Goal: Task Accomplishment & Management: Manage account settings

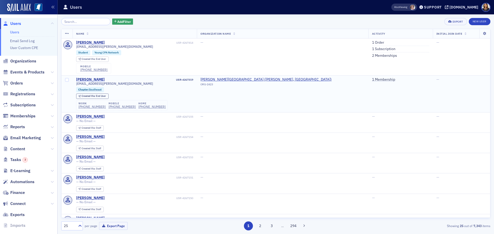
drag, startPoint x: 292, startPoint y: 104, endPoint x: 288, endPoint y: 103, distance: 4.4
click at [292, 104] on td "[PERSON_NAME][GEOGRAPHIC_DATA] ([PERSON_NAME], [GEOGRAPHIC_DATA]) ORG-2423" at bounding box center [282, 93] width 171 height 37
click at [86, 22] on input "search" at bounding box center [85, 21] width 49 height 7
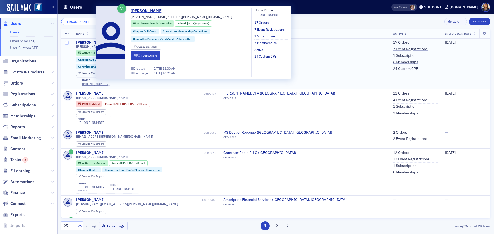
type input "[PERSON_NAME]"
click at [90, 41] on div "[PERSON_NAME]" at bounding box center [90, 42] width 29 height 5
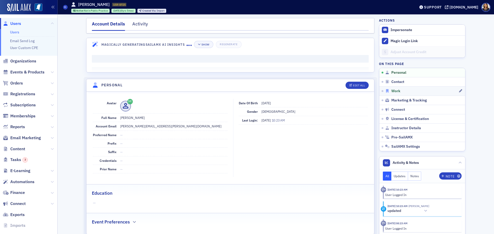
click at [394, 92] on span "Work" at bounding box center [395, 91] width 9 height 5
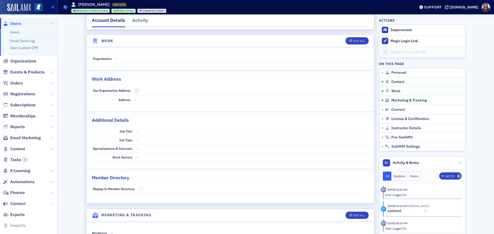
scroll to position [312, 0]
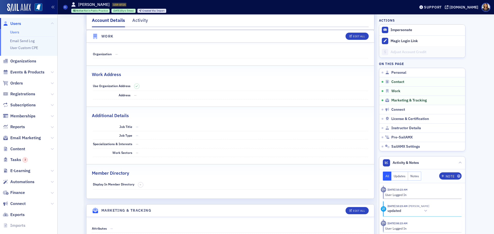
click at [149, 53] on dd "—" at bounding box center [241, 54] width 253 height 8
click at [139, 54] on dd "—" at bounding box center [241, 54] width 253 height 8
click at [357, 36] on div "Edit All" at bounding box center [359, 36] width 12 height 3
select select "US"
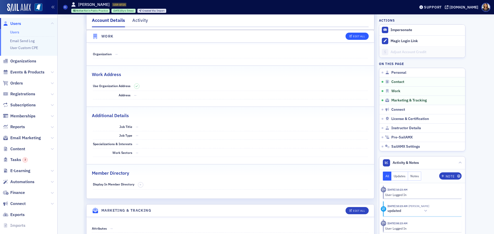
select select "US"
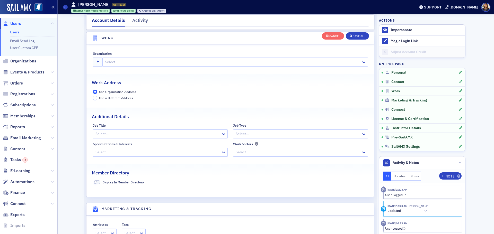
scroll to position [418, 0]
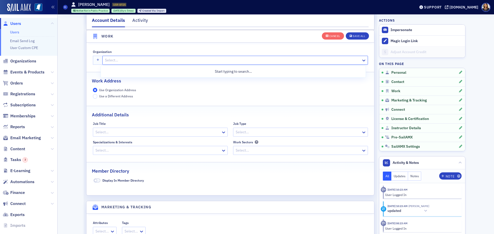
click at [126, 59] on div at bounding box center [232, 60] width 256 height 6
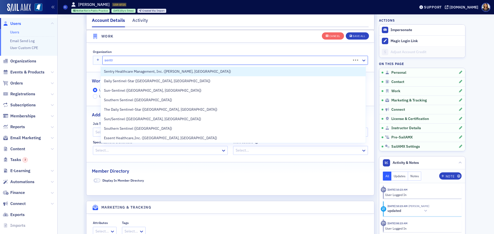
type input "sentry"
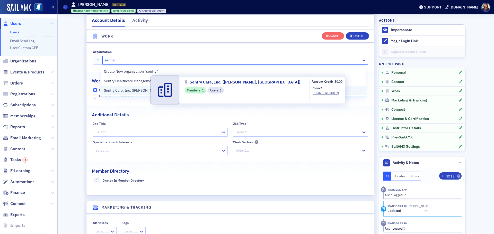
click at [123, 90] on span "Sentry Care, Inc. ([PERSON_NAME], [GEOGRAPHIC_DATA])" at bounding box center [151, 90] width 95 height 5
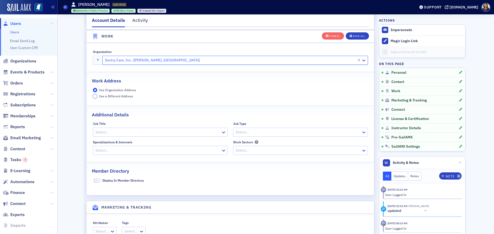
click at [94, 99] on input "Use a Different Address" at bounding box center [95, 96] width 5 height 5
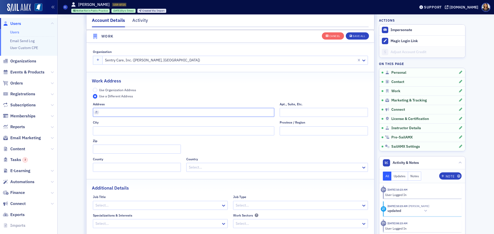
click at [149, 116] on input "text" at bounding box center [184, 112] width 182 height 9
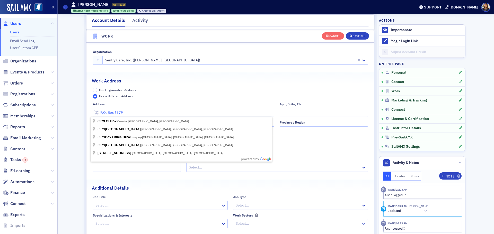
type input "P.O. Box 6579"
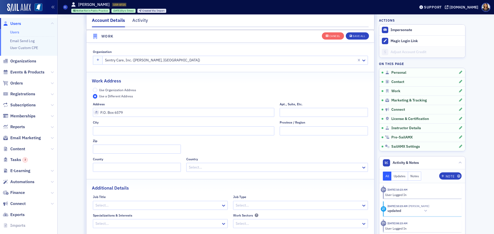
click at [191, 99] on div "Use Organization Address Use a Different Address" at bounding box center [230, 93] width 275 height 11
click at [142, 129] on input "City" at bounding box center [184, 131] width 182 height 9
type input "D'Iberville"
click at [130, 147] on input "Zip" at bounding box center [137, 149] width 88 height 9
type input "39540"
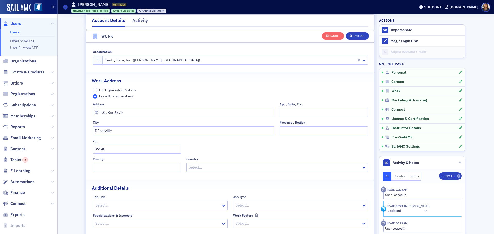
click at [287, 125] on div "Province / Region" at bounding box center [324, 128] width 88 height 15
click at [290, 127] on input "State" at bounding box center [324, 131] width 88 height 9
click at [290, 130] on input "State" at bounding box center [324, 131] width 88 height 9
click at [359, 36] on div "Save All" at bounding box center [359, 36] width 12 height 3
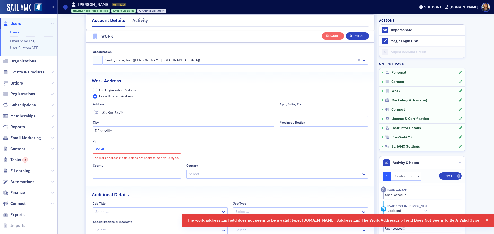
click at [136, 152] on input "39540" at bounding box center [137, 149] width 88 height 9
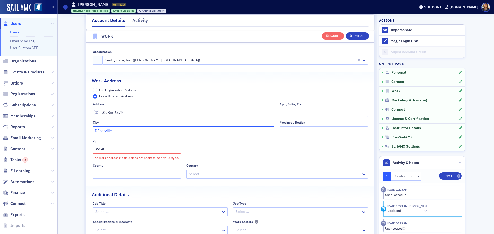
click at [158, 130] on input "D'Iberville" at bounding box center [184, 131] width 182 height 9
click at [291, 131] on input "State" at bounding box center [324, 131] width 88 height 9
type input "s"
click at [138, 133] on input "D'Iberville" at bounding box center [184, 131] width 182 height 9
click at [148, 132] on input "D'Iberville" at bounding box center [184, 131] width 182 height 9
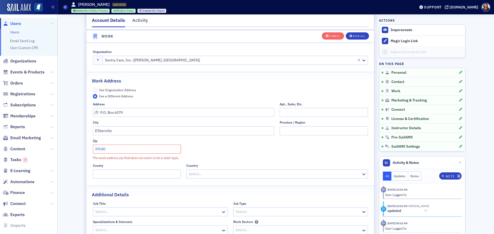
click at [119, 148] on input "39540" at bounding box center [137, 149] width 88 height 9
click at [131, 177] on input "County" at bounding box center [137, 174] width 88 height 9
click at [131, 176] on input "County" at bounding box center [137, 174] width 88 height 9
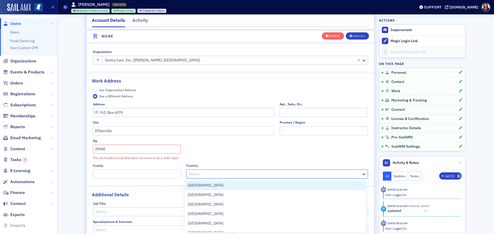
click at [230, 176] on div at bounding box center [274, 174] width 172 height 6
click at [218, 181] on div "[GEOGRAPHIC_DATA]" at bounding box center [275, 186] width 181 height 10
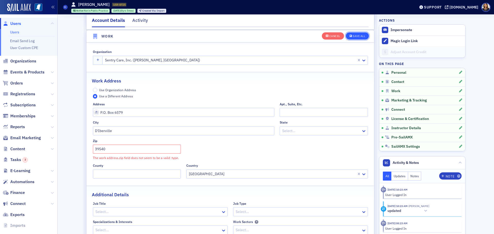
click at [360, 36] on div "Save All" at bounding box center [359, 36] width 12 height 3
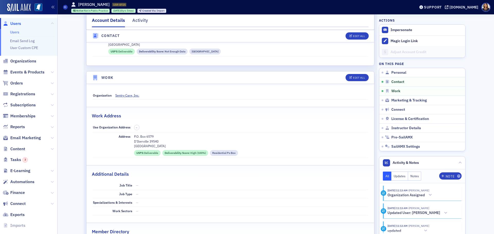
scroll to position [276, 0]
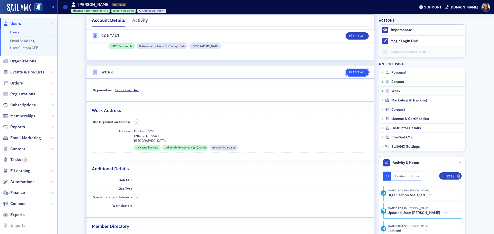
click at [355, 74] on div "Edit All" at bounding box center [359, 72] width 12 height 3
select select "US"
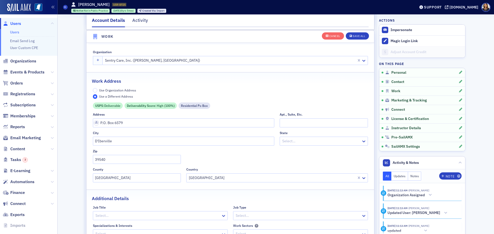
scroll to position [418, 0]
click at [156, 142] on input "D'Iberville" at bounding box center [184, 141] width 182 height 9
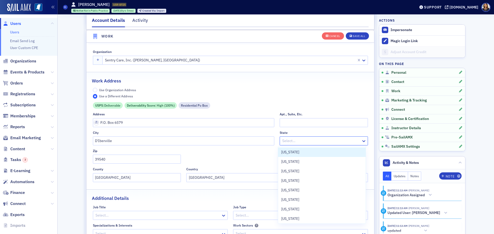
click at [300, 143] on div at bounding box center [321, 141] width 79 height 6
click at [304, 151] on div "[US_STATE]" at bounding box center [321, 152] width 81 height 5
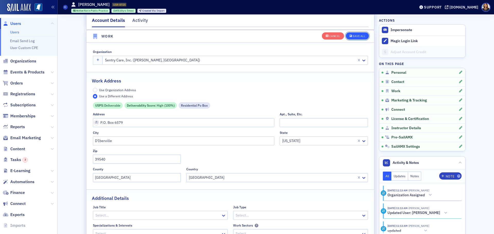
click at [356, 35] on div "Save All" at bounding box center [359, 36] width 12 height 3
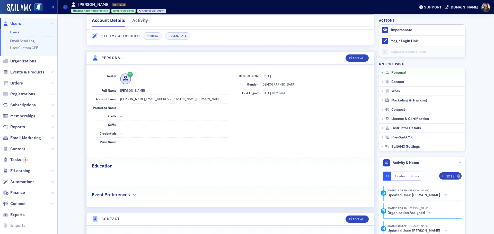
scroll to position [0, 0]
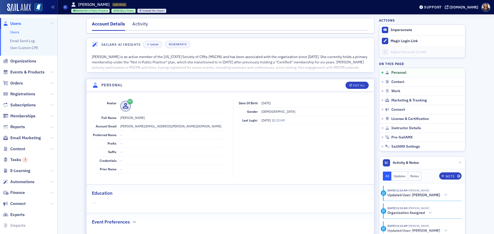
click at [16, 24] on span "Users" at bounding box center [15, 24] width 11 height 6
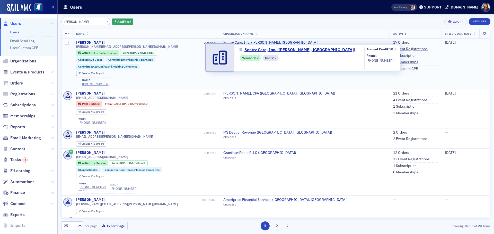
click at [285, 41] on span "Sentry Care, Inc. ([PERSON_NAME], [GEOGRAPHIC_DATA])" at bounding box center [270, 42] width 95 height 5
select select "US"
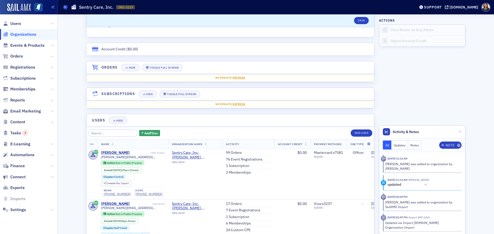
scroll to position [368, 0]
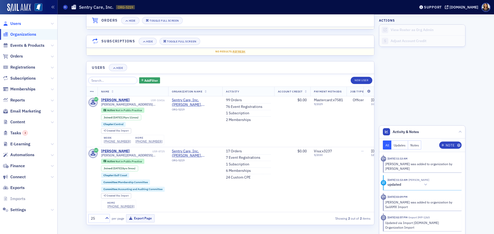
click at [14, 23] on span "Users" at bounding box center [15, 24] width 11 height 6
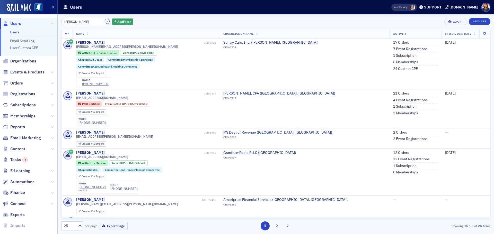
click at [105, 21] on button "×" at bounding box center [107, 21] width 5 height 5
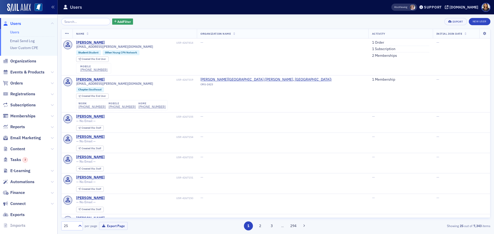
click at [16, 23] on span "Users" at bounding box center [15, 24] width 11 height 6
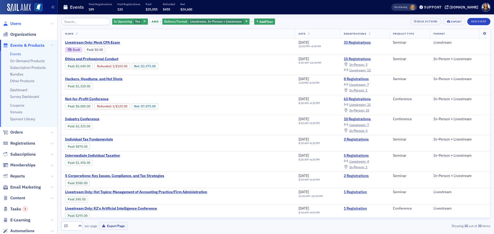
click at [16, 25] on span "Users" at bounding box center [15, 24] width 11 height 6
